Goal: Check status: Check status

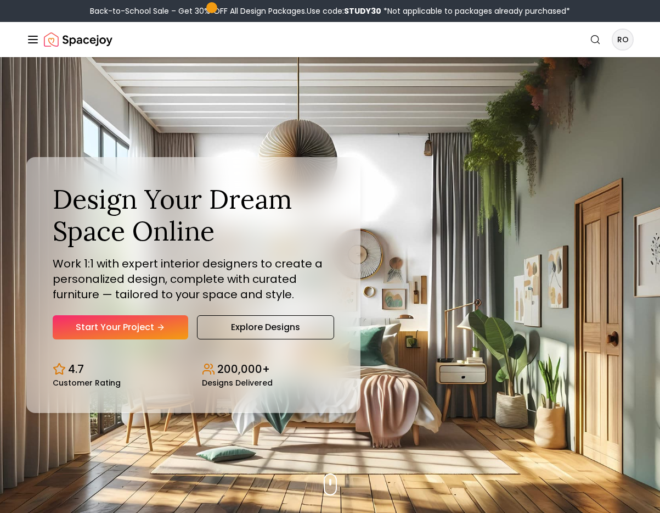
click at [32, 41] on icon "Global" at bounding box center [32, 39] width 13 height 13
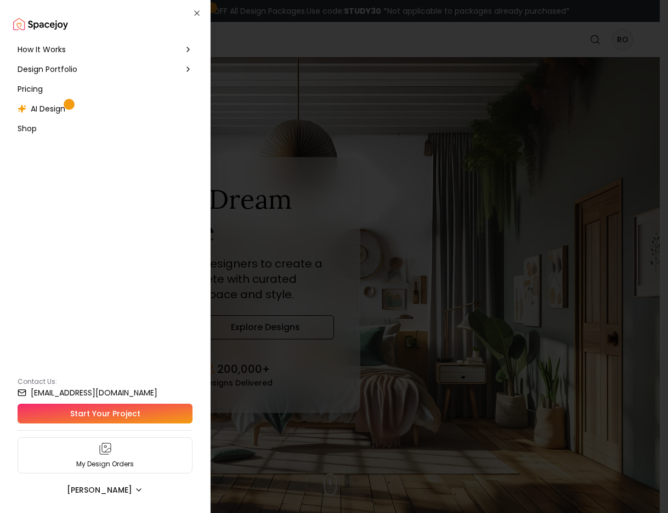
click at [80, 72] on div "Design Portfolio" at bounding box center [105, 69] width 184 height 20
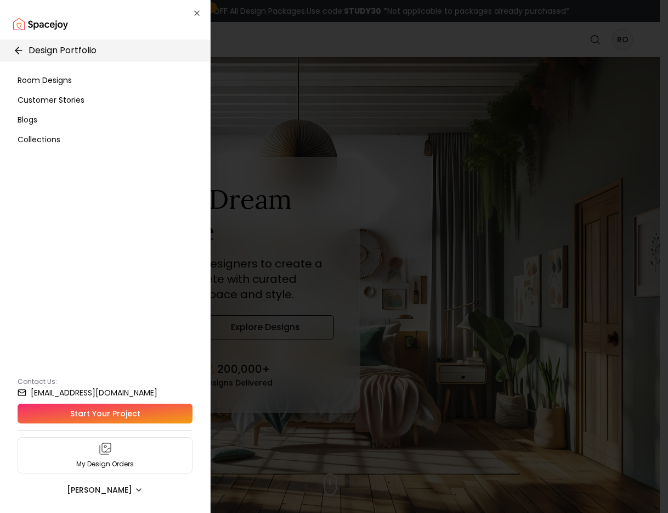
click at [59, 84] on span "Room Designs" at bounding box center [45, 80] width 54 height 11
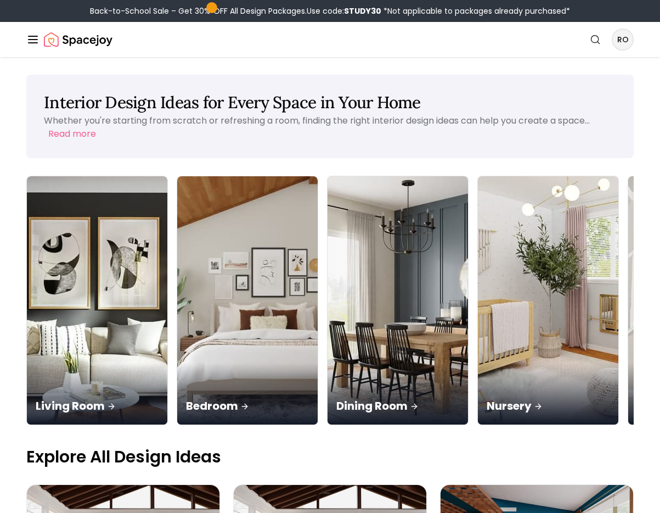
click at [80, 43] on img "Spacejoy" at bounding box center [78, 40] width 69 height 22
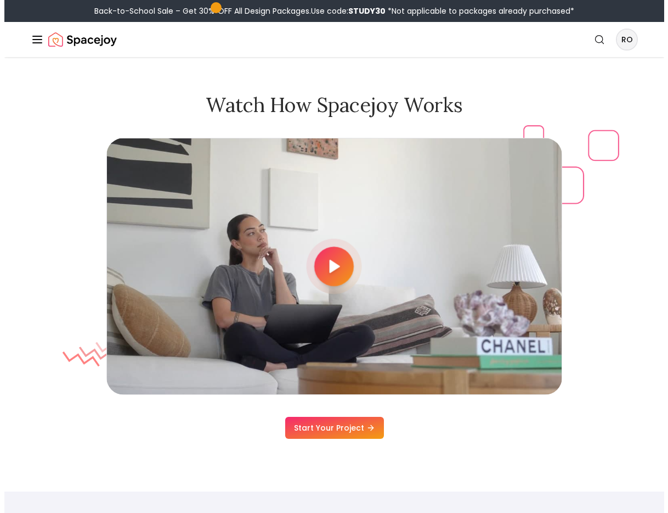
scroll to position [3305, 0]
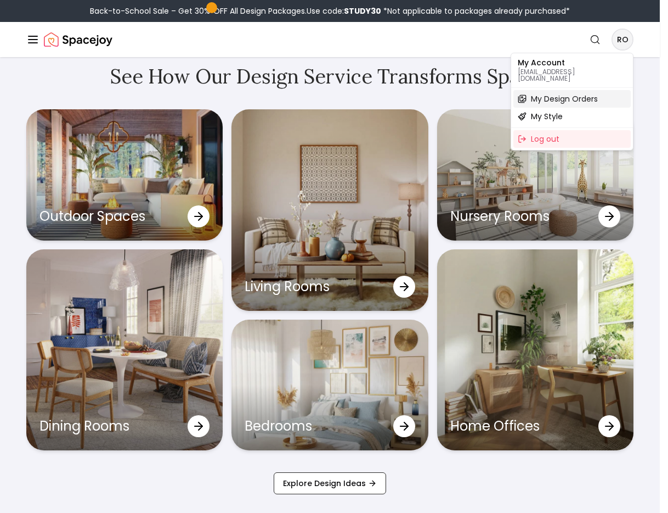
click at [562, 94] on span "My Design Orders" at bounding box center [564, 98] width 67 height 11
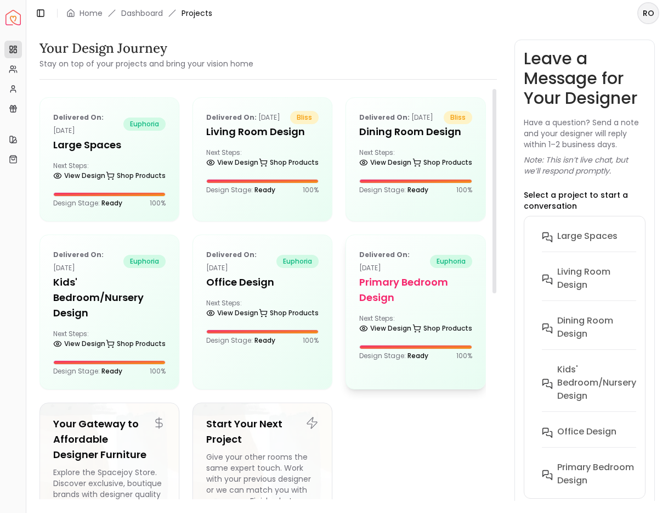
click at [402, 293] on h5 "Primary Bedroom Design" at bounding box center [415, 289] width 113 height 31
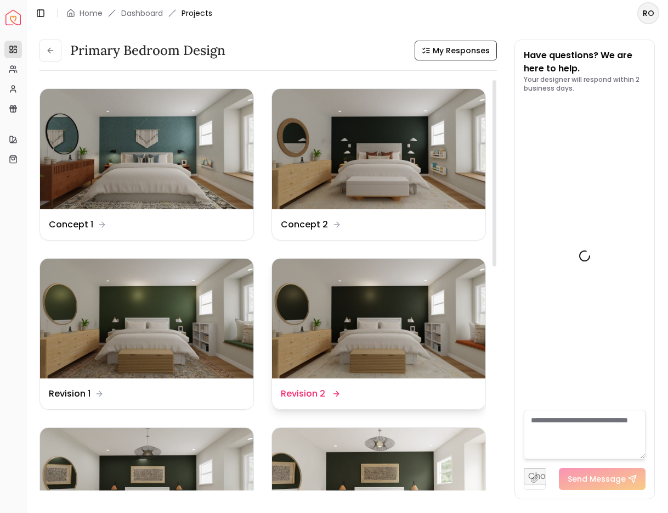
scroll to position [4785, 0]
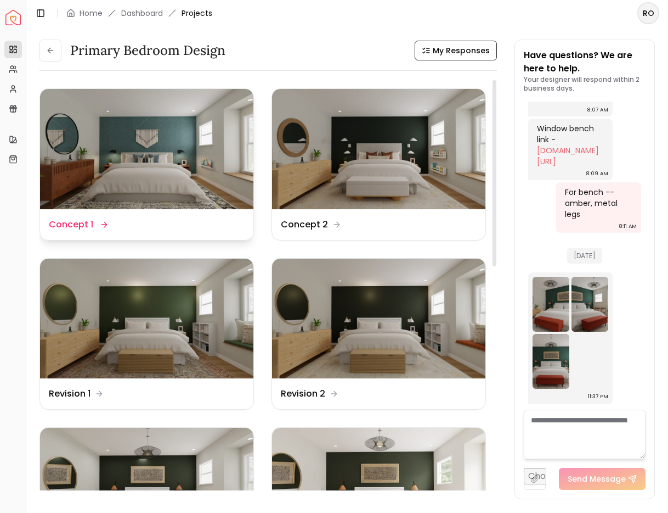
click at [157, 148] on img at bounding box center [146, 149] width 213 height 120
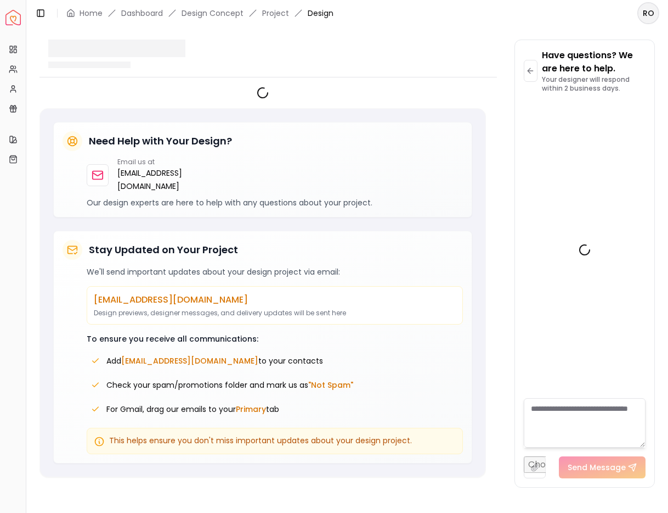
scroll to position [4776, 0]
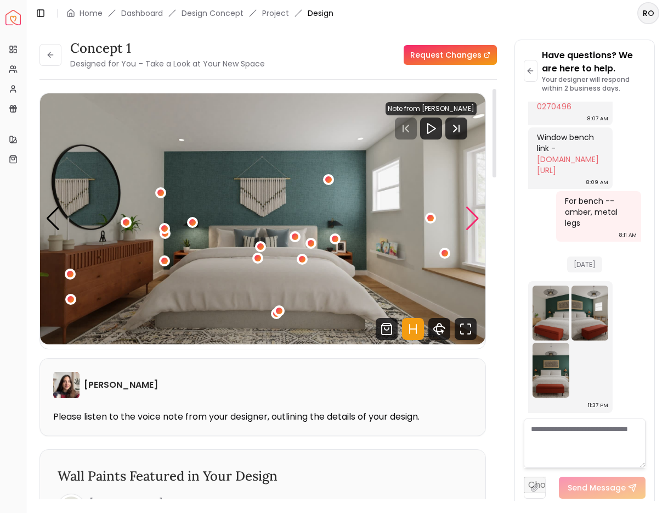
click at [471, 219] on div "Next slide" at bounding box center [472, 218] width 15 height 24
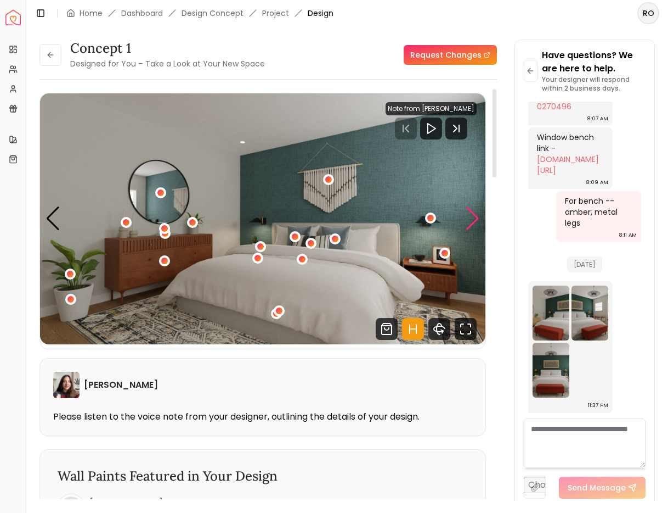
click at [473, 220] on div "Next slide" at bounding box center [472, 218] width 15 height 24
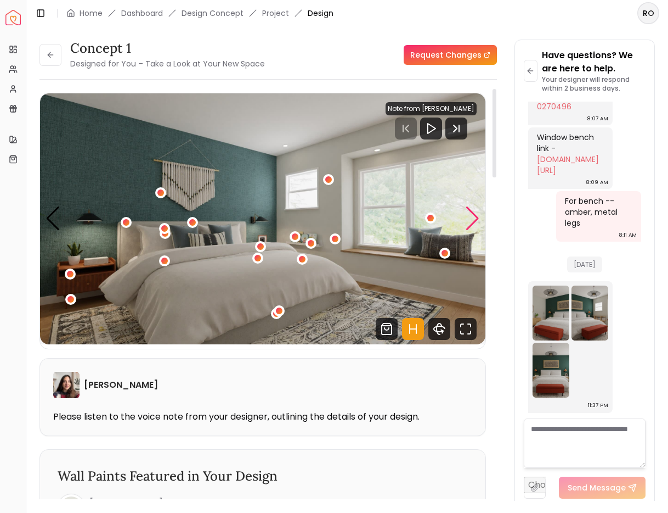
click at [473, 220] on div "Next slide" at bounding box center [472, 218] width 15 height 24
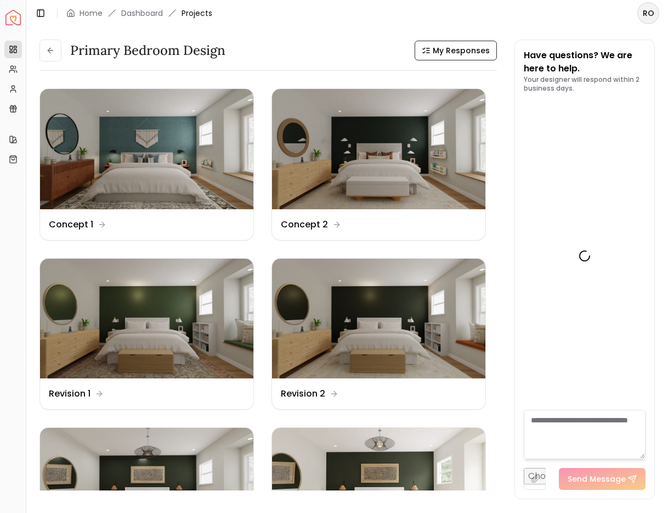
scroll to position [4785, 0]
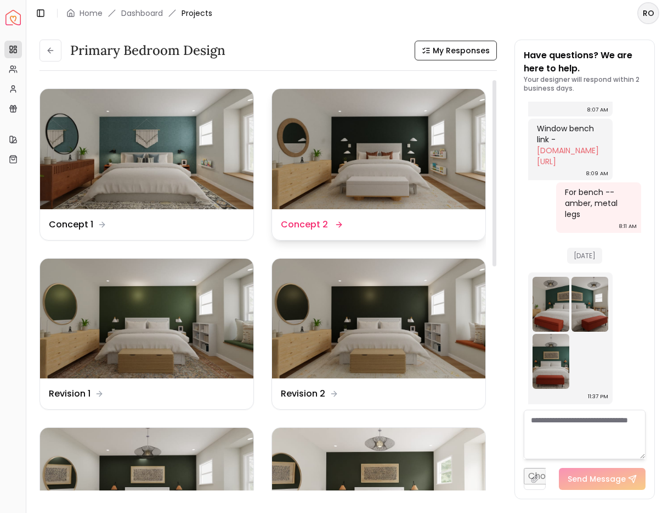
click at [406, 155] on img at bounding box center [378, 149] width 213 height 120
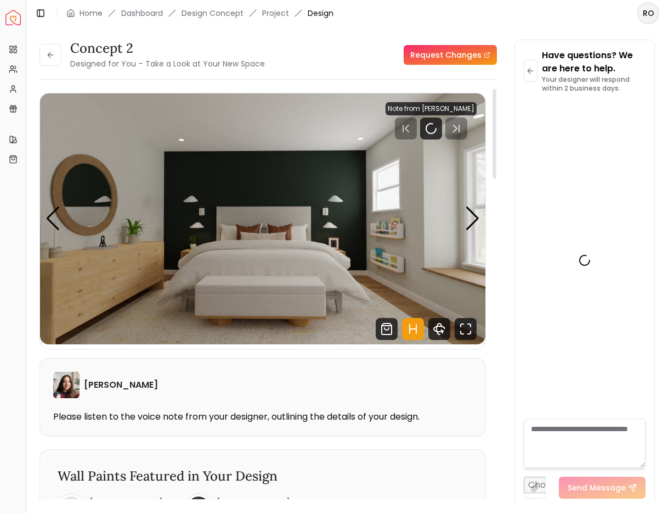
scroll to position [4776, 0]
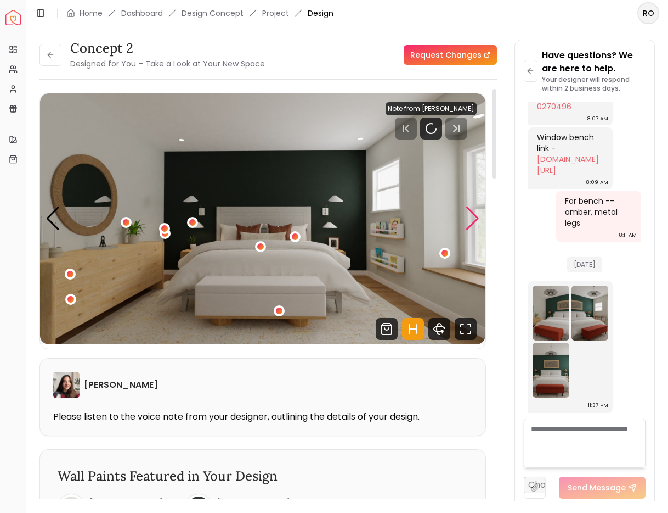
click at [474, 221] on div "Next slide" at bounding box center [472, 218] width 15 height 24
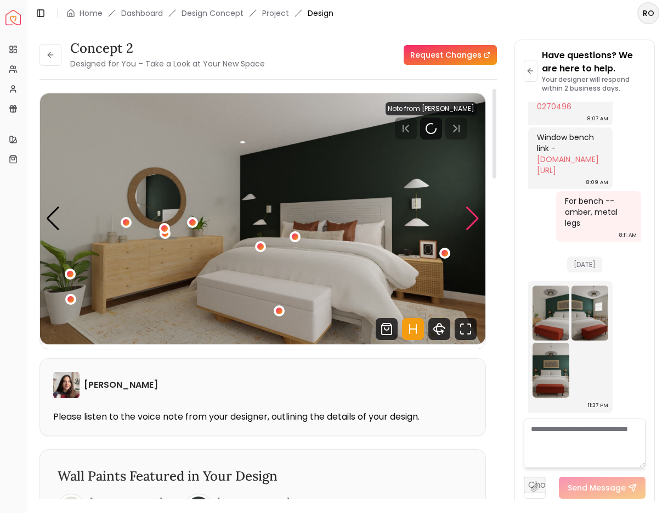
click at [474, 221] on div "Next slide" at bounding box center [472, 218] width 15 height 24
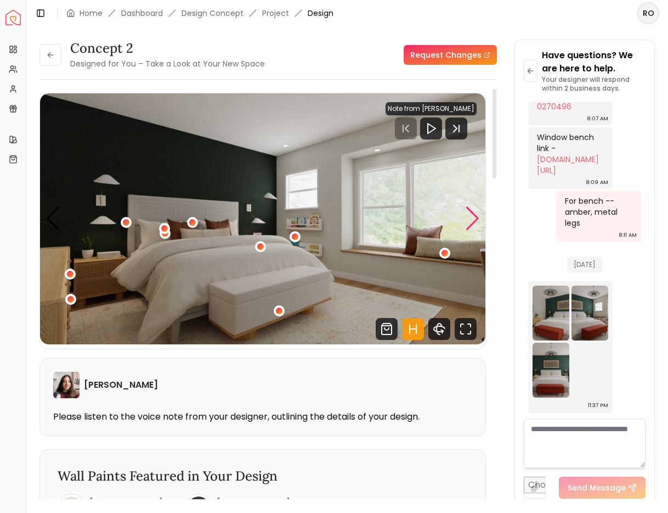
click at [474, 221] on div "Next slide" at bounding box center [472, 218] width 15 height 24
